Goal: Find specific page/section: Find specific page/section

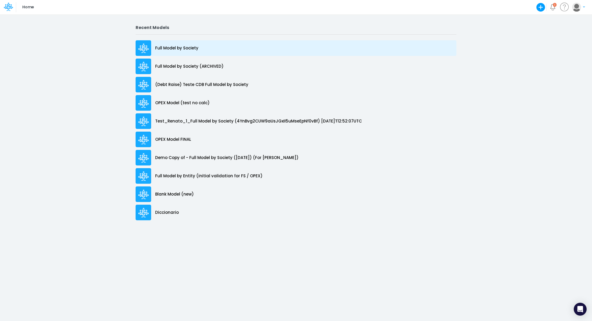
click at [182, 50] on p "Full Model by Society" at bounding box center [176, 48] width 43 height 6
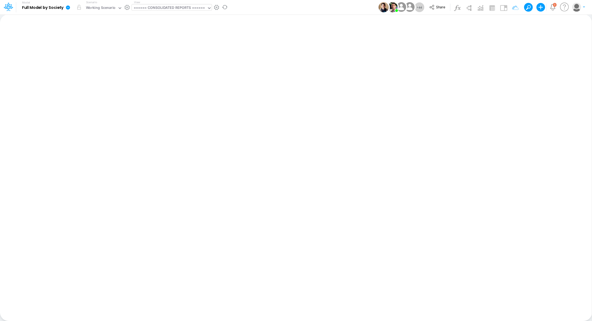
click at [176, 9] on div "====== CONSOLIDATED REPORTS ======" at bounding box center [169, 8] width 71 height 6
type input "opex c"
click at [139, 27] on div "OpEx Check" at bounding box center [168, 26] width 73 height 9
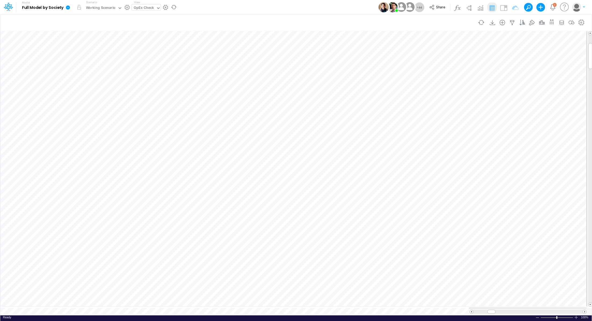
scroll to position [2, 0]
click at [9, 8] on icon at bounding box center [8, 6] width 9 height 9
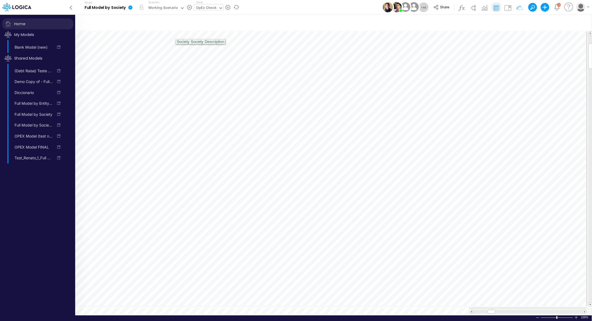
click at [20, 24] on span "Home" at bounding box center [37, 24] width 71 height 11
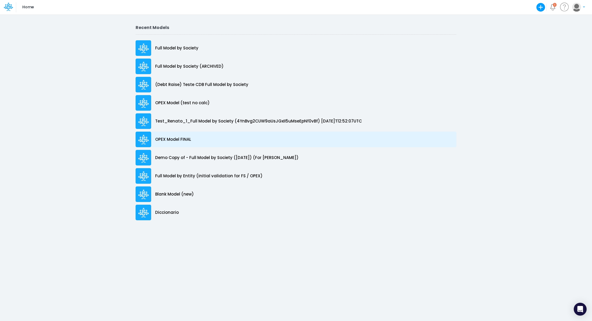
click at [185, 138] on p "OPEX Model FINAL" at bounding box center [173, 139] width 36 height 6
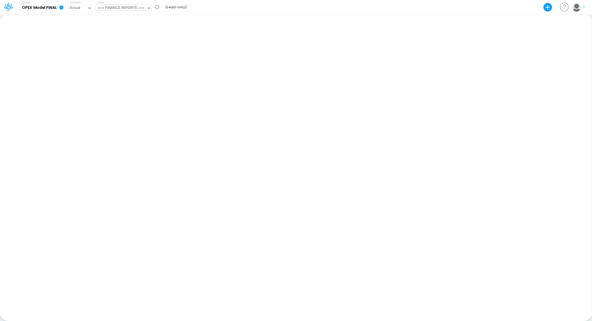
click at [131, 10] on div "=== FINANCE REPORTS ===" at bounding box center [121, 8] width 47 height 6
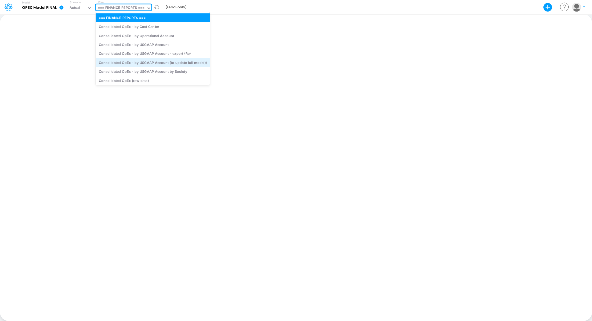
click at [157, 63] on div "Consolidated OpEx - by USGAAP Account (to update full model))" at bounding box center [153, 62] width 114 height 9
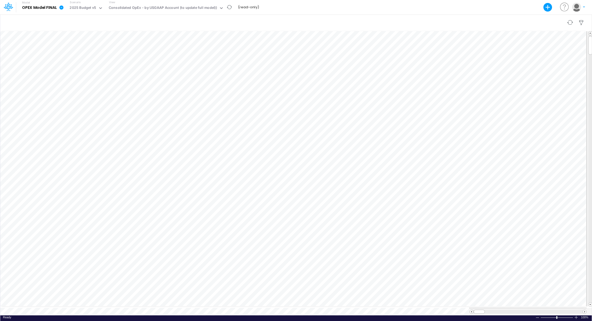
scroll to position [2, 0]
click at [465, 310] on tr at bounding box center [293, 312] width 587 height 8
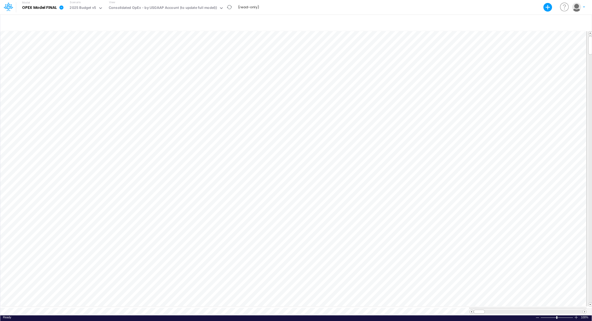
scroll to position [2, 1]
click at [101, 9] on icon at bounding box center [100, 8] width 5 height 5
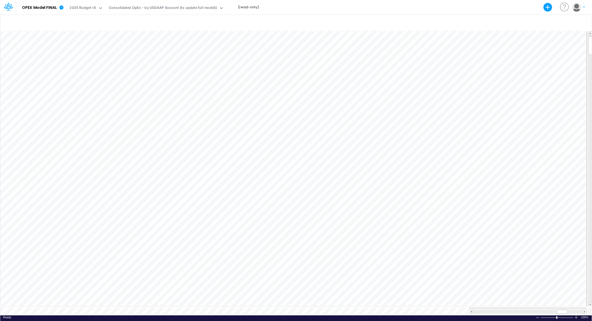
scroll to position [2, 1]
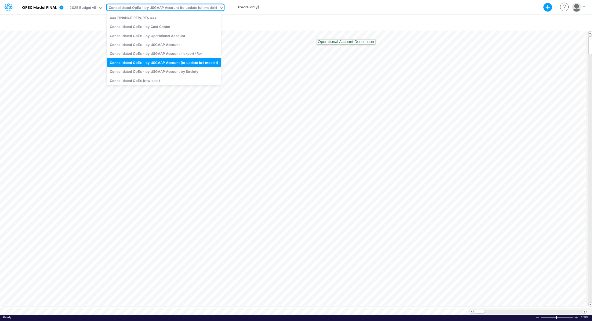
click at [192, 8] on div "Consolidated OpEx - by USGAAP Account (to update full model))" at bounding box center [163, 8] width 108 height 6
click at [10, 6] on icon at bounding box center [8, 7] width 8 height 3
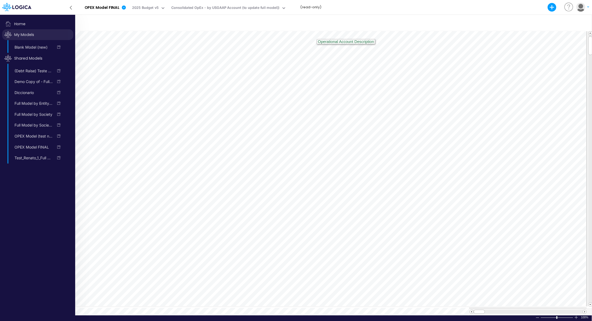
click at [19, 35] on span "My Models" at bounding box center [37, 34] width 71 height 11
click at [20, 24] on span "Home" at bounding box center [37, 24] width 71 height 11
